Goal: Information Seeking & Learning: Find specific fact

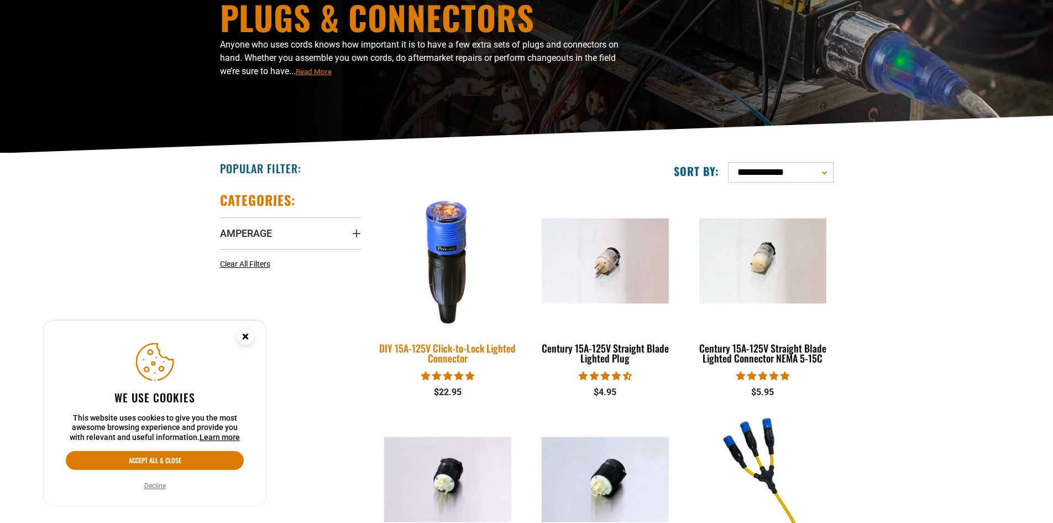
scroll to position [166, 0]
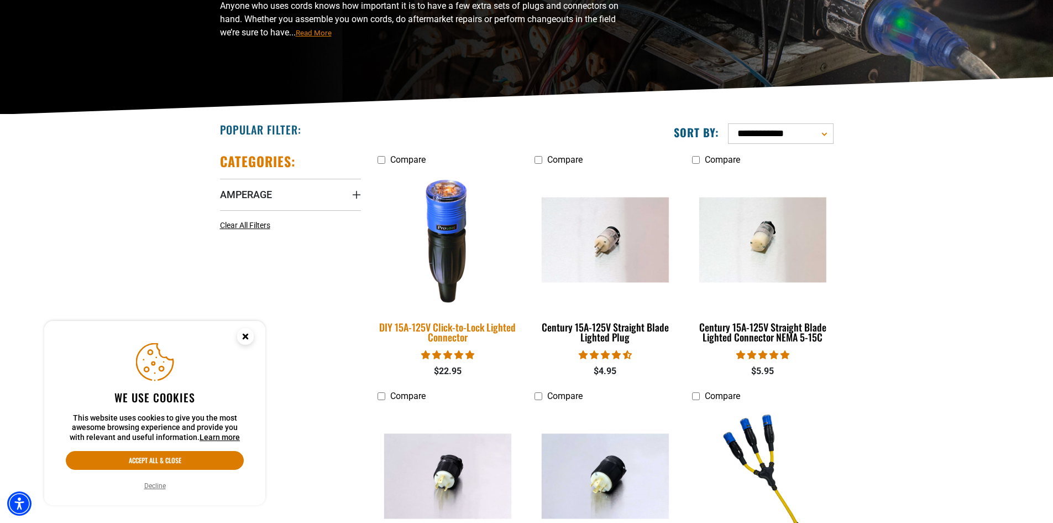
click at [444, 331] on div "DIY 15A-125V Click-to-Lock Lighted Connector" at bounding box center [448, 332] width 141 height 20
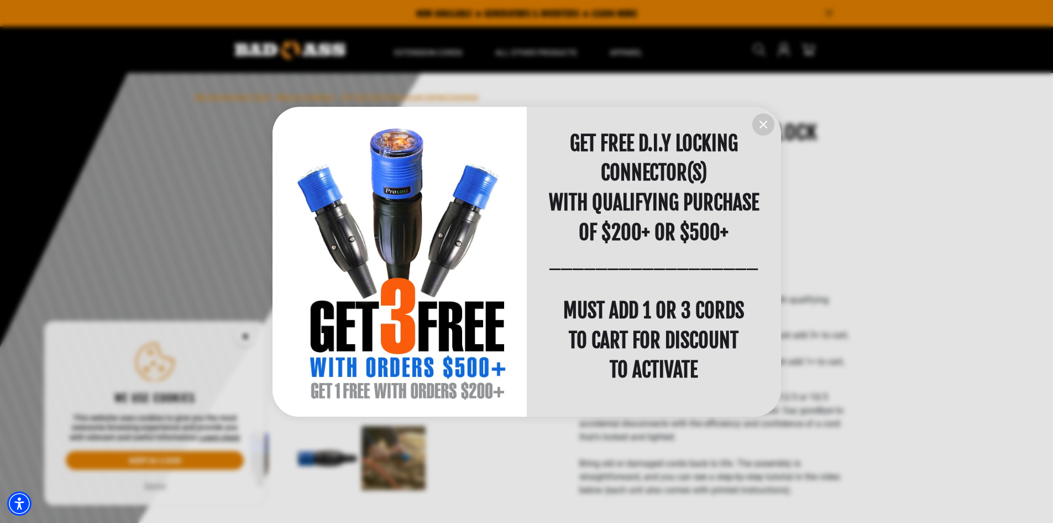
click at [760, 127] on icon "information" at bounding box center [763, 124] width 13 height 13
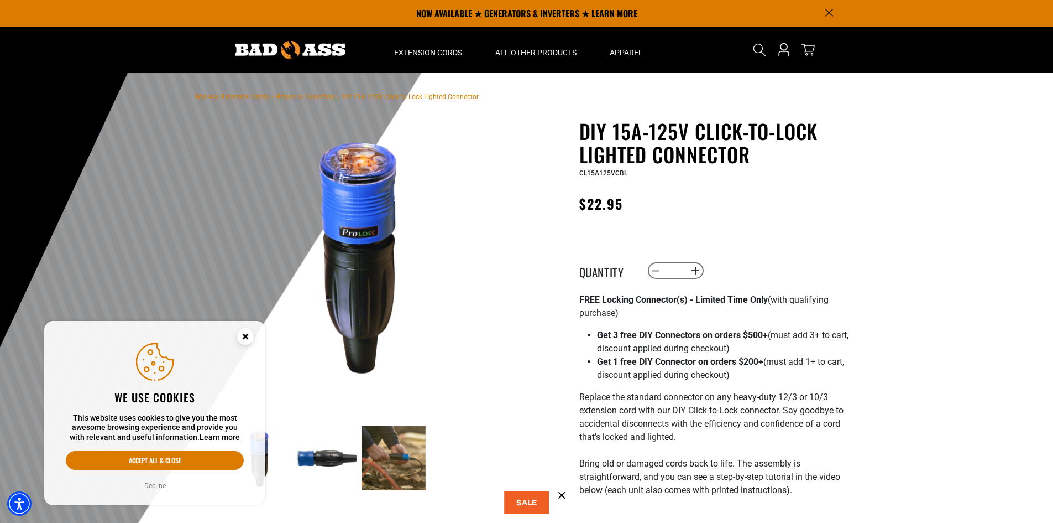
click at [246, 338] on circle "Close this option" at bounding box center [245, 336] width 17 height 17
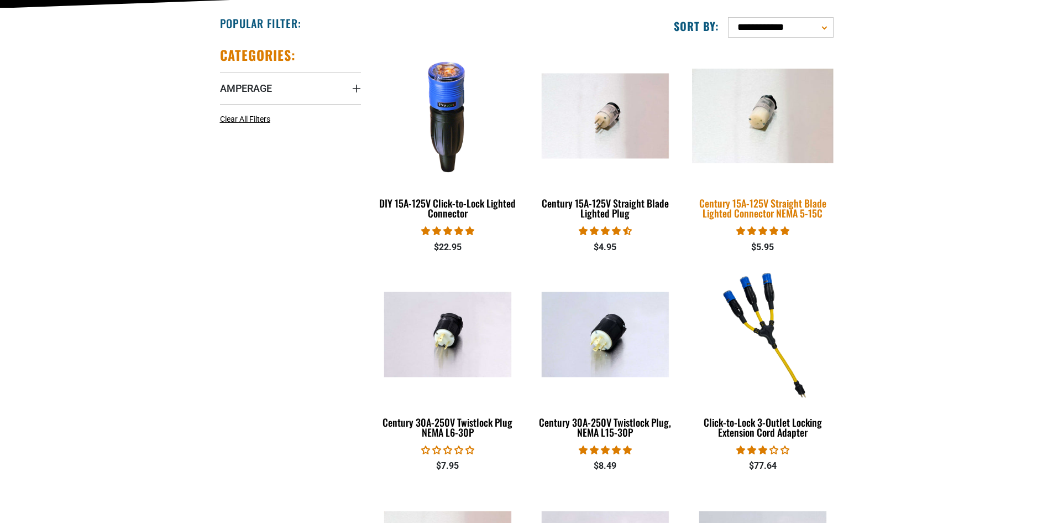
scroll to position [276, 0]
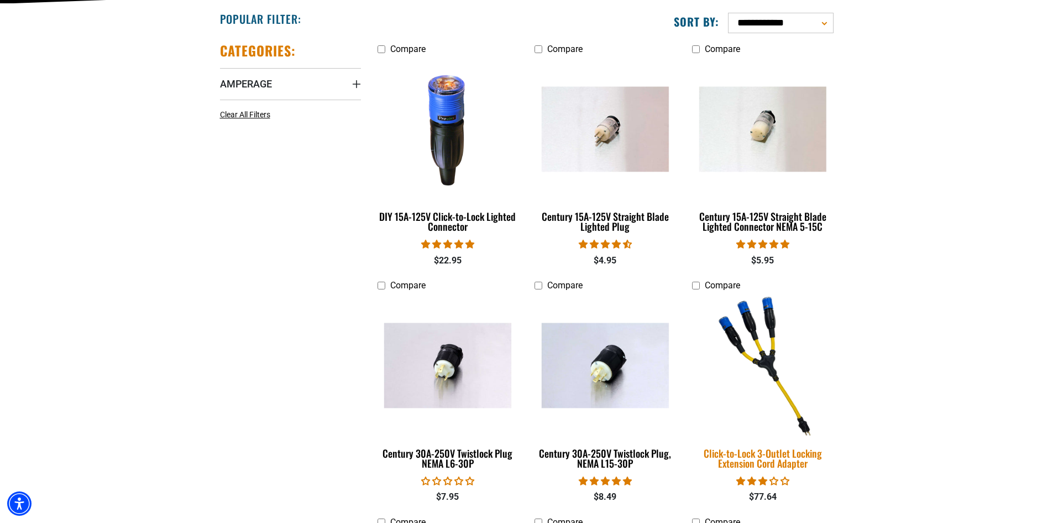
click at [775, 453] on div "Click-to-Lock 3-Outlet Locking Extension Cord Adapter" at bounding box center [762, 458] width 141 height 20
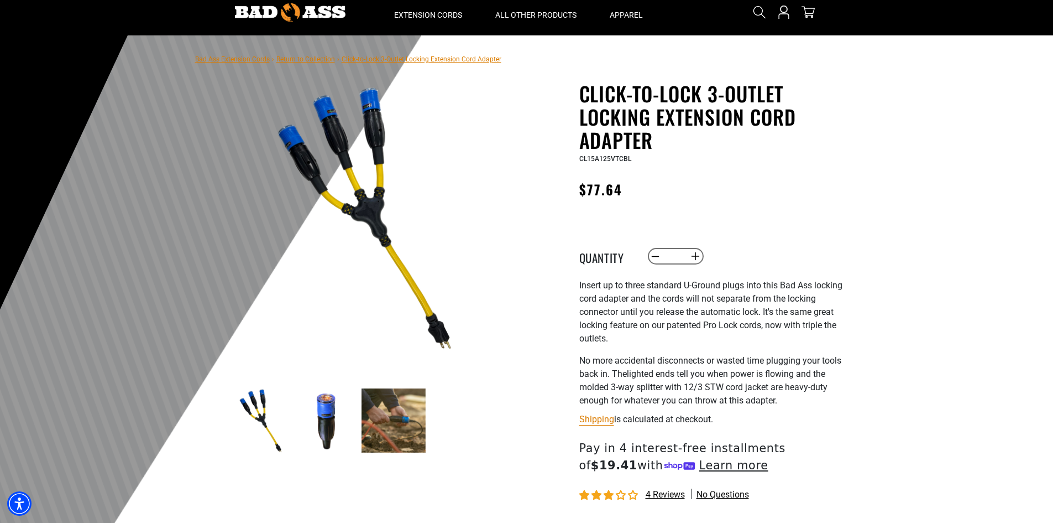
scroll to position [111, 0]
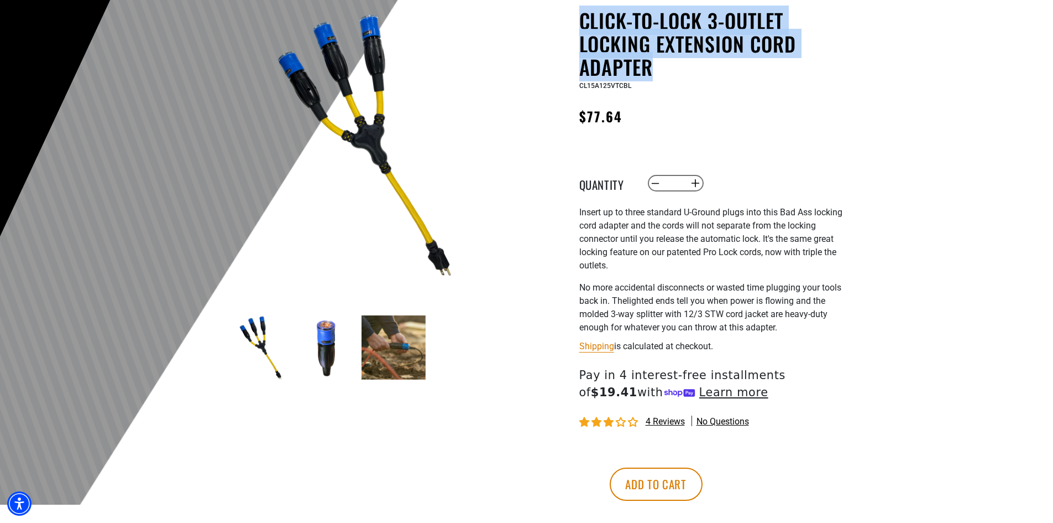
drag, startPoint x: 580, startPoint y: 17, endPoint x: 752, endPoint y: 77, distance: 182.2
click at [752, 77] on h1 "Click-to-Lock 3-Outlet Locking Extension Cord Adapter" at bounding box center [715, 44] width 271 height 70
copy h1 "Click-to-Lock 3-Outlet Locking Extension Cord Adapter"
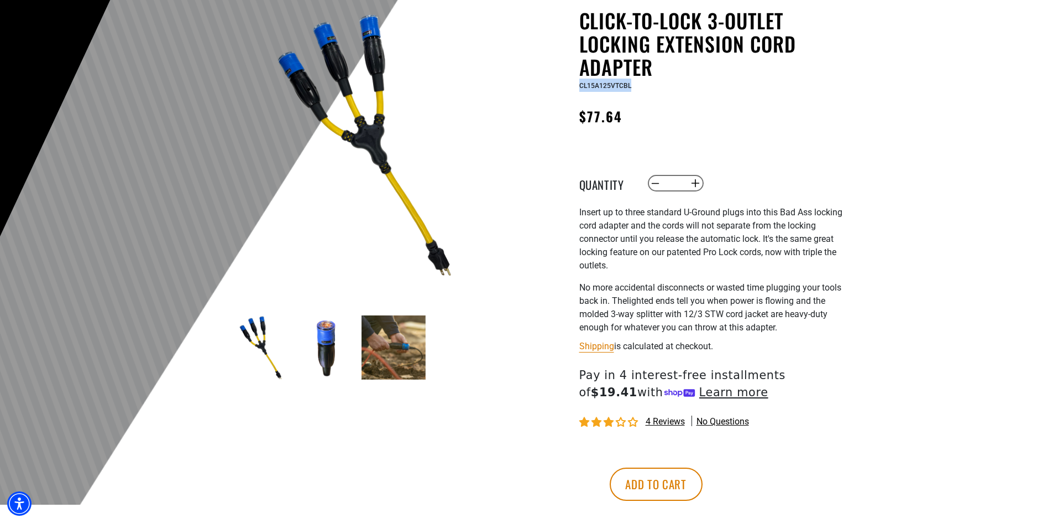
drag, startPoint x: 631, startPoint y: 85, endPoint x: 570, endPoint y: 85, distance: 61.4
click at [570, 85] on div "Click-to-Lock 3-Outlet Locking Extension Cord Adapter Click-to-Lock 3-Outlet Lo…" at bounding box center [692, 279] width 315 height 541
copy span "CL15A125VTCBL"
